Goal: Find specific page/section: Find specific page/section

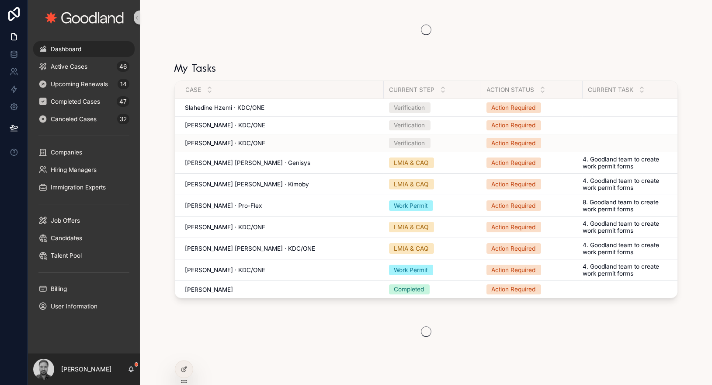
click at [257, 141] on span "[PERSON_NAME] · KDC/ONE" at bounding box center [225, 142] width 80 height 7
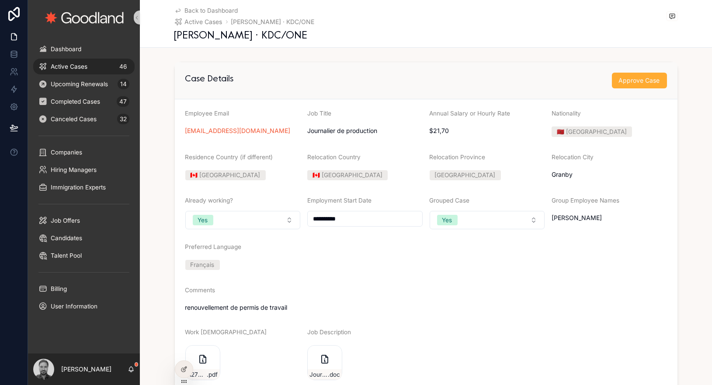
click at [205, 9] on span "Back to Dashboard" at bounding box center [211, 10] width 53 height 7
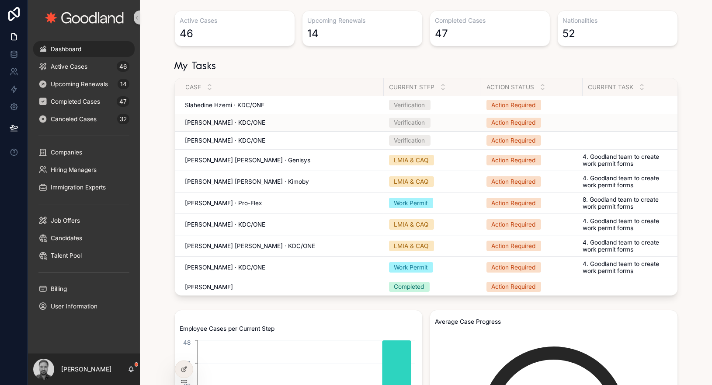
click at [215, 124] on span "[PERSON_NAME] · KDC/ONE" at bounding box center [225, 122] width 80 height 7
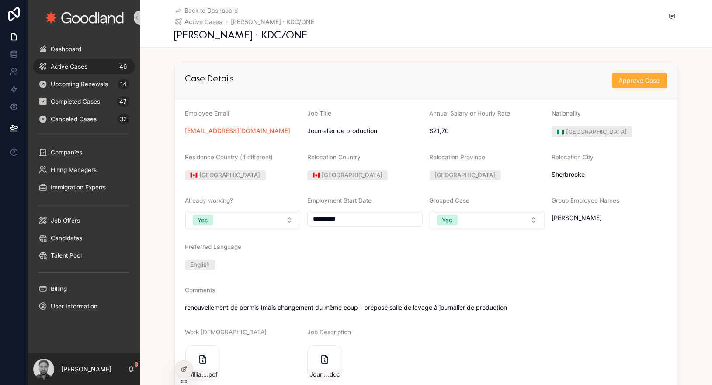
click at [202, 10] on span "Back to Dashboard" at bounding box center [211, 10] width 53 height 7
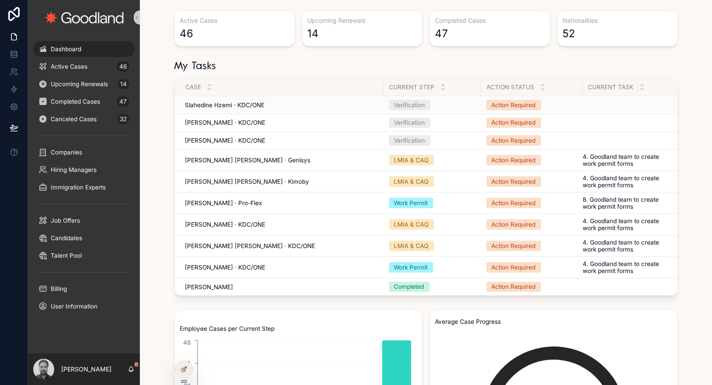
click at [217, 102] on span "Slahedine Hzemi · KDC/ONE" at bounding box center [225, 104] width 80 height 7
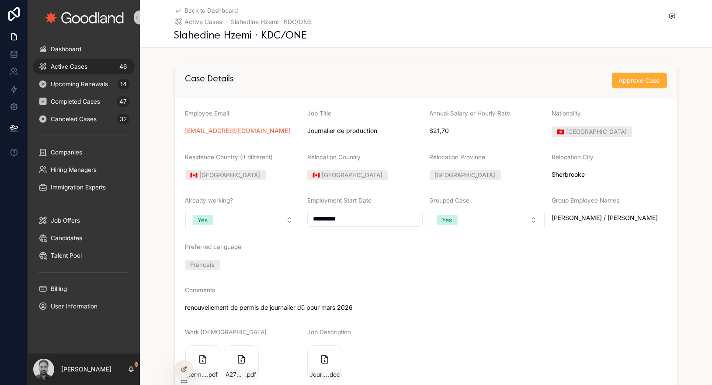
click at [204, 12] on span "Back to Dashboard" at bounding box center [211, 10] width 53 height 7
